Goal: Find contact information: Find contact information

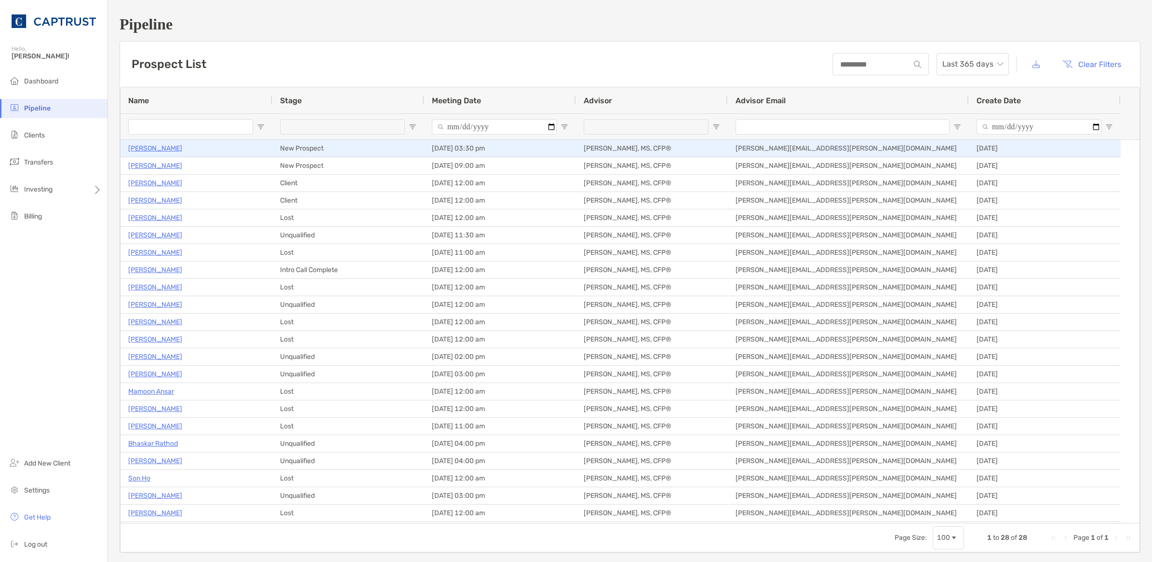
click at [153, 146] on p "[PERSON_NAME]" at bounding box center [155, 148] width 54 height 12
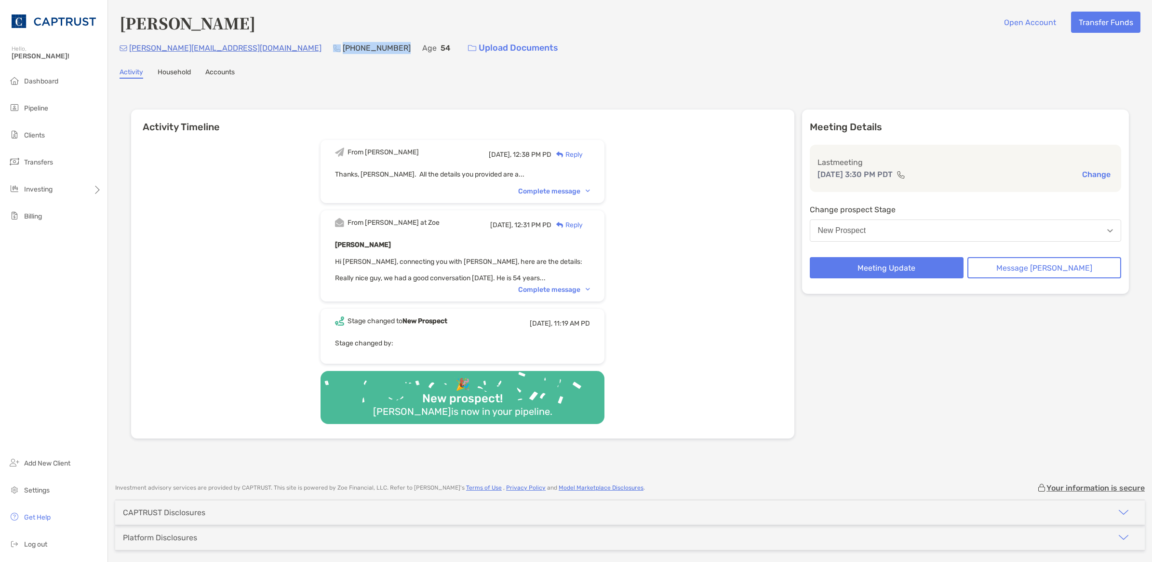
drag, startPoint x: 303, startPoint y: 47, endPoint x: 240, endPoint y: 49, distance: 62.7
click at [240, 49] on div "dario_gnani@hotmail.com (510) 599-6575 Age 54 Upload Documents" at bounding box center [630, 48] width 1021 height 21
copy div "[PHONE_NUMBER]"
